Goal: Use online tool/utility: Utilize a website feature to perform a specific function

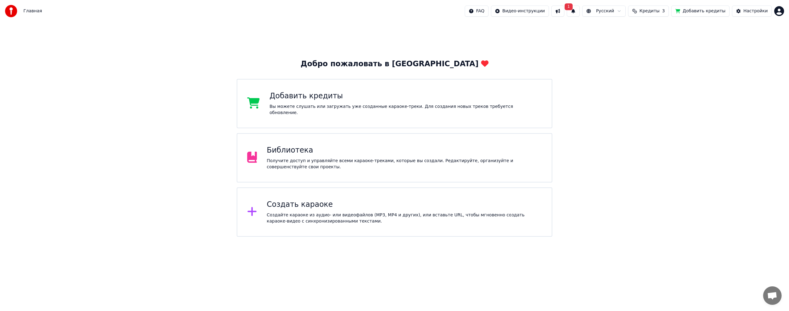
click at [573, 9] on span "1" at bounding box center [569, 6] width 8 height 7
click at [632, 30] on button "Обновить" at bounding box center [631, 30] width 32 height 11
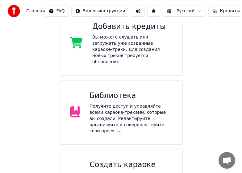
scroll to position [106, 0]
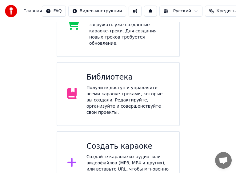
click at [109, 141] on div "Создать караоке Создайте караоке из аудио- или видеофайлов (MP3, MP4 и других),…" at bounding box center [128, 162] width 83 height 43
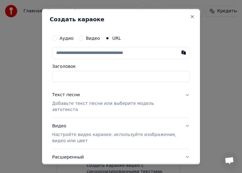
click at [79, 39] on button "Видео" at bounding box center [80, 37] width 5 height 5
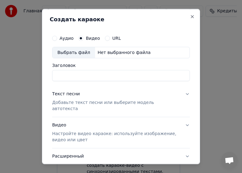
click at [71, 54] on div "Выбрать файл" at bounding box center [73, 52] width 43 height 11
type input "**********"
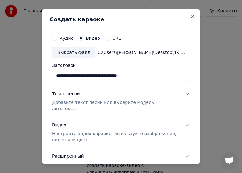
click at [181, 94] on button "Текст песни Добавьте текст песни или выберите модель автотекста" at bounding box center [120, 101] width 137 height 31
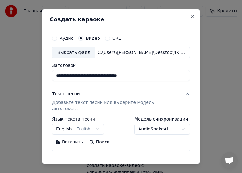
click at [94, 122] on body "Главная FAQ Видео-инструкции Русский Кредиты 3 Добавить кредиты Настройки Добро…" at bounding box center [118, 39] width 236 height 291
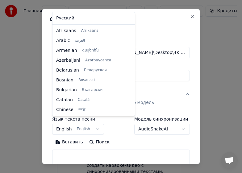
scroll to position [49, 0]
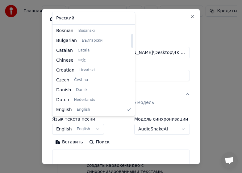
select select "**"
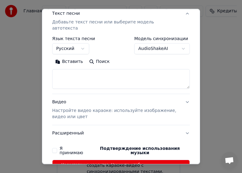
scroll to position [92, 0]
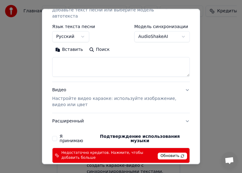
click at [57, 134] on div "Я принимаю Подтверждение использования музыки" at bounding box center [120, 138] width 137 height 9
click at [55, 136] on button "Я принимаю Подтверждение использования музыки" at bounding box center [54, 138] width 5 height 5
click at [166, 152] on span "Обновить" at bounding box center [172, 155] width 29 height 7
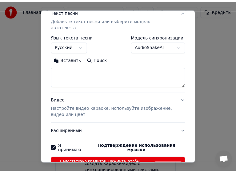
scroll to position [115, 0]
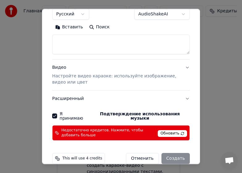
click at [165, 130] on span "Обновить" at bounding box center [172, 133] width 29 height 7
click at [166, 130] on span "Обновить" at bounding box center [172, 133] width 29 height 7
click at [168, 130] on span "Обновить" at bounding box center [172, 133] width 29 height 7
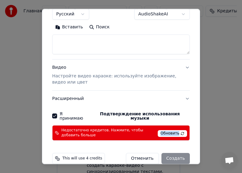
click at [168, 130] on span "Обновить" at bounding box center [172, 133] width 29 height 7
click at [76, 156] on span "This will use 4 credits" at bounding box center [82, 158] width 40 height 5
click at [78, 156] on span "This will use 4 credits" at bounding box center [82, 158] width 40 height 5
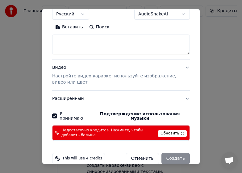
click at [57, 156] on icon at bounding box center [57, 158] width 5 height 5
click at [166, 130] on span "Обновить" at bounding box center [172, 133] width 29 height 7
click at [168, 130] on span "Обновить" at bounding box center [172, 133] width 29 height 7
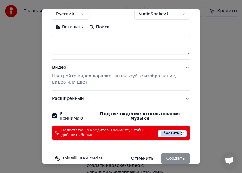
click at [168, 130] on span "Обновить" at bounding box center [172, 133] width 29 height 7
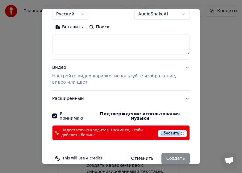
click at [168, 130] on span "Обновить" at bounding box center [172, 133] width 29 height 7
drag, startPoint x: 172, startPoint y: 149, endPoint x: 134, endPoint y: 149, distance: 38.2
click at [172, 153] on div "Отменить Создать" at bounding box center [158, 158] width 64 height 11
click at [138, 153] on button "Отменить" at bounding box center [142, 158] width 33 height 11
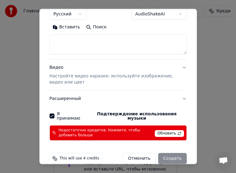
select select
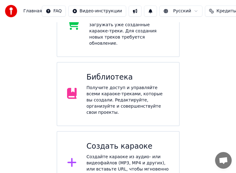
scroll to position [0, 0]
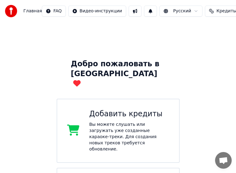
click at [109, 109] on div "Добавить кредиты" at bounding box center [129, 114] width 80 height 10
click at [217, 11] on span "Кредиты" at bounding box center [227, 11] width 20 height 6
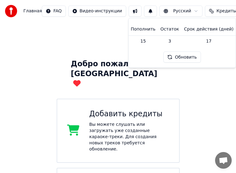
click at [188, 59] on button "Обновить" at bounding box center [182, 56] width 37 height 11
click at [188, 55] on button "Обновить" at bounding box center [182, 56] width 37 height 11
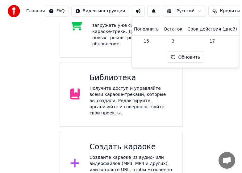
scroll to position [106, 0]
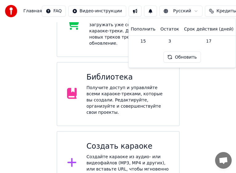
click at [123, 154] on div "Создайте караоке из аудио- или видеофайлов (MP3, MP4 и других), или вставьте UR…" at bounding box center [128, 169] width 83 height 31
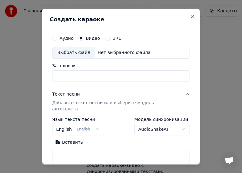
click at [75, 52] on div "Выбрать файл" at bounding box center [73, 52] width 43 height 11
type input "**********"
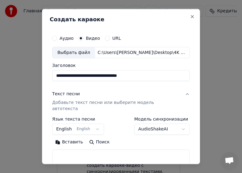
scroll to position [115, 0]
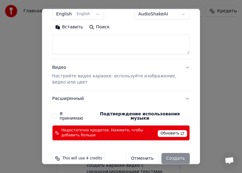
click at [108, 73] on p "Настройте видео караоке: используйте изображение, видео или цвет" at bounding box center [116, 79] width 128 height 12
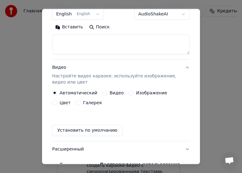
scroll to position [104, 0]
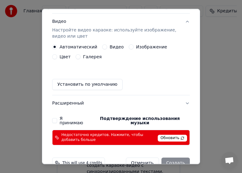
click at [88, 80] on button "Установить по умолчанию" at bounding box center [87, 84] width 70 height 11
click at [166, 134] on span "Обновить" at bounding box center [172, 137] width 29 height 7
